Goal: Transaction & Acquisition: Purchase product/service

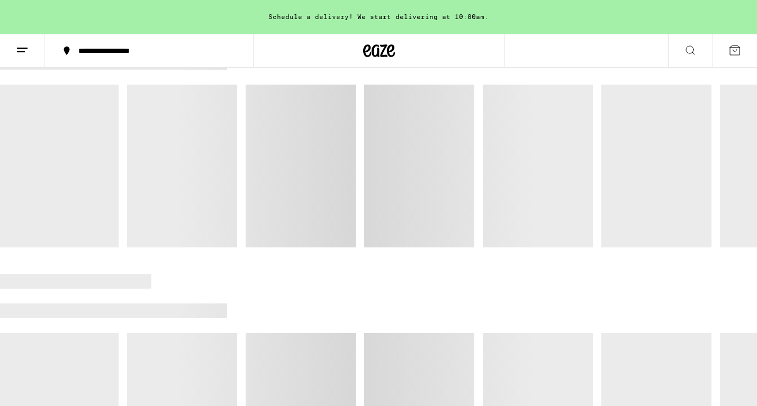
scroll to position [160, 0]
click at [526, 40] on div "**********" at bounding box center [378, 51] width 757 height 34
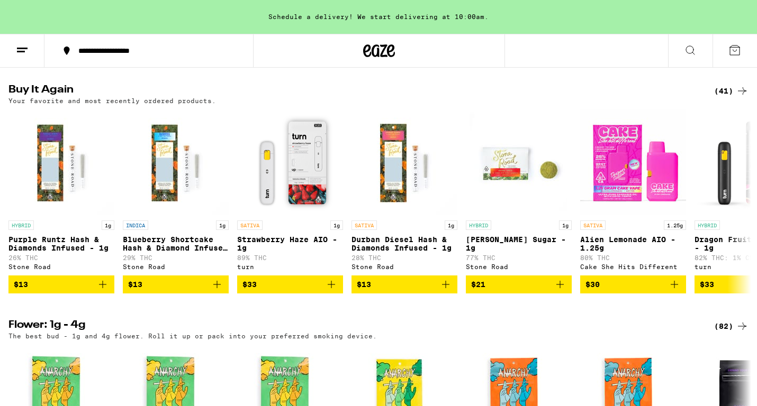
scroll to position [874, 0]
